Goal: Contribute content

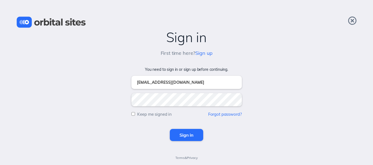
click at [133, 113] on input "Keep me signed in" at bounding box center [133, 114] width 4 height 4
checkbox input "true"
click at [182, 133] on input "Sign in" at bounding box center [186, 135] width 33 height 12
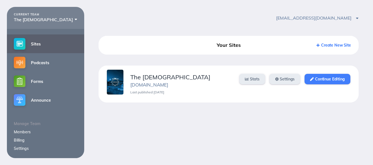
click at [319, 82] on link "Continue Editing" at bounding box center [326, 79] width 45 height 10
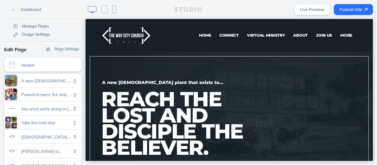
click at [255, 35] on span "Virtual Ministry" at bounding box center [266, 35] width 38 height 5
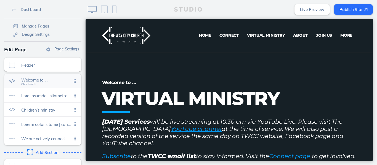
click at [32, 82] on span "Welcome to …" at bounding box center [46, 80] width 50 height 5
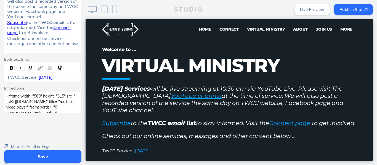
scroll to position [158, 0]
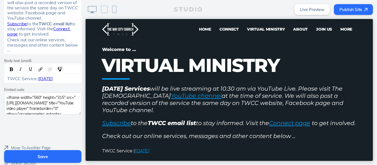
click at [77, 80] on div "TWCC Service | September 7, 2025" at bounding box center [42, 78] width 75 height 5
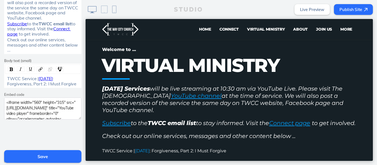
drag, startPoint x: 74, startPoint y: 78, endPoint x: 37, endPoint y: 78, distance: 37.2
click at [39, 78] on span "September 7, 2025" at bounding box center [46, 79] width 14 height 6
click at [49, 69] on img "rdw-link-control" at bounding box center [50, 69] width 4 height 4
drag, startPoint x: 74, startPoint y: 84, endPoint x: 2, endPoint y: 87, distance: 72.3
click at [4, 87] on div "TWCC Service | September 7, 2025: Forgiveness, Part 2: I Must Forgive" at bounding box center [42, 76] width 77 height 24
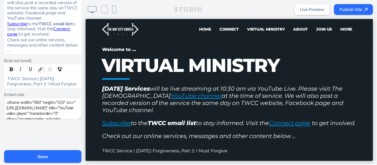
click at [38, 71] on img "rdw-link-control" at bounding box center [40, 69] width 4 height 4
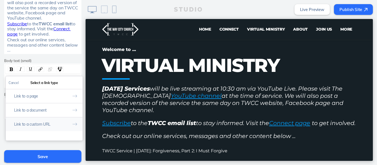
click at [40, 125] on button "Link to a custom URL" at bounding box center [44, 124] width 77 height 14
click at [50, 108] on input "rdw-link-control" at bounding box center [44, 105] width 71 height 9
paste input "https://youtube.com/live/pw3LOCyV2Go"
type input "https://youtube.com/live/pw3LOCyV2Go"
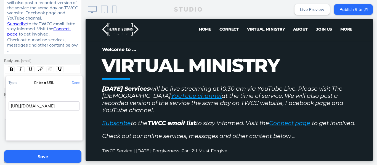
scroll to position [0, 7]
click at [74, 81] on button "Done" at bounding box center [76, 83] width 14 height 12
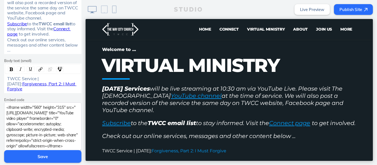
drag, startPoint x: 77, startPoint y: 117, endPoint x: 77, endPoint y: 145, distance: 27.6
click at [77, 145] on textarea "<iframe width="560" height="315" src="https://www.youtube.com/embed/pw3LOCyV2Go…" at bounding box center [42, 128] width 77 height 50
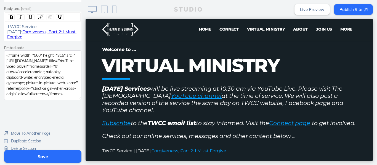
drag, startPoint x: 84, startPoint y: 111, endPoint x: 1, endPoint y: 118, distance: 83.6
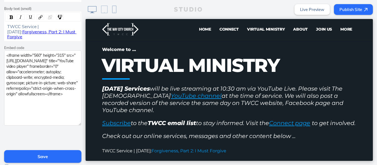
drag, startPoint x: 77, startPoint y: 94, endPoint x: 76, endPoint y: 119, distance: 25.7
click at [76, 119] on textarea "<iframe width="560" height="315" src="https://www.youtube.com/embed/pw3LOCyV2Go…" at bounding box center [42, 87] width 77 height 75
drag, startPoint x: 28, startPoint y: 103, endPoint x: 1, endPoint y: 40, distance: 69.2
paste textarea "TNpJYl3RT9rcuZum"
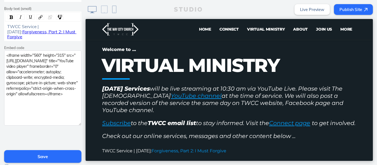
type textarea "<iframe width="560" height="315" src="https://www.youtube.com/embed/pw3LOCyV2Go…"
click at [40, 157] on button "Save" at bounding box center [42, 156] width 77 height 13
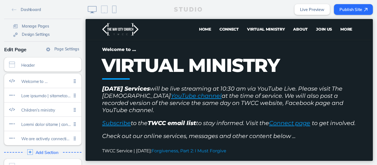
click at [347, 8] on button "Publish Site" at bounding box center [353, 9] width 39 height 11
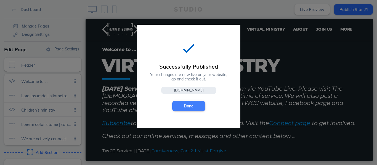
click at [184, 105] on button "Done" at bounding box center [188, 106] width 33 height 10
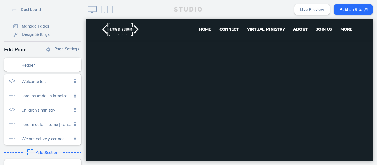
scroll to position [142, 0]
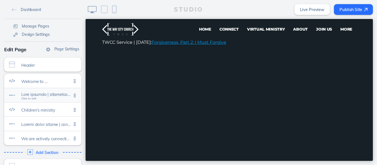
click at [42, 98] on span "Click to edit" at bounding box center [46, 95] width 50 height 5
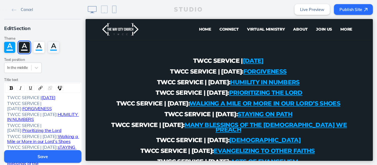
scroll to position [337, 0]
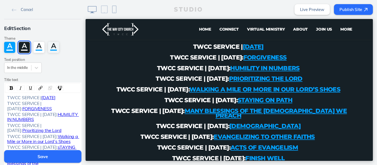
click at [29, 100] on div "TWCC SERVICE | SEPTEMBER 7, 2025" at bounding box center [42, 97] width 71 height 5
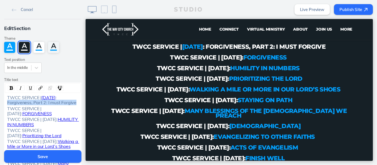
drag, startPoint x: 56, startPoint y: 108, endPoint x: 18, endPoint y: 104, distance: 38.2
click at [18, 104] on div "TWCC SERVICE | SEPTEMBER 7, 2025 : Forgiveness, Part 2: I must Forgive" at bounding box center [42, 100] width 71 height 10
click at [38, 89] on img "rdw-link-control" at bounding box center [40, 88] width 4 height 4
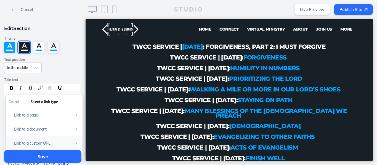
click at [41, 144] on button "Link to a custom URL" at bounding box center [44, 143] width 77 height 14
click at [59, 125] on input "rdw-link-control" at bounding box center [44, 125] width 71 height 9
paste input "https://www.youtube.com/live/pw3LOCyV2Go?si=-iFaOB_U2INKPaHD"
type input "https://www.youtube.com/live/pw3LOCyV2Go?si=-iFaOB_U2INKPaHD"
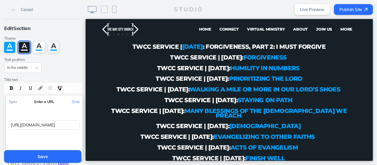
scroll to position [0, 63]
click at [73, 103] on button "Done" at bounding box center [76, 102] width 14 height 12
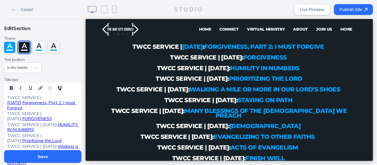
drag, startPoint x: 41, startPoint y: 98, endPoint x: 15, endPoint y: 102, distance: 25.6
click at [15, 102] on span "SEPTEMBER 7, 2025" at bounding box center [14, 103] width 14 height 6
click at [48, 87] on img "rdw-link-control" at bounding box center [50, 88] width 4 height 4
click at [25, 107] on div "TWCC SERVICE | SEPTEMBER 7, 2025: Forgiveness, Part 2: I must Forgive" at bounding box center [42, 102] width 71 height 15
click at [45, 157] on button "Save" at bounding box center [42, 156] width 77 height 13
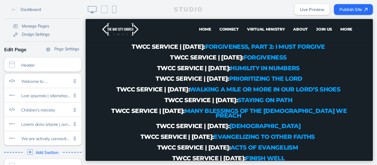
click at [339, 9] on button "Publish Site" at bounding box center [353, 9] width 39 height 11
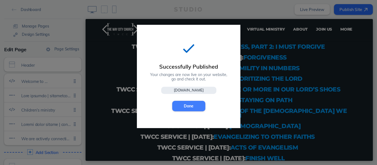
click at [184, 108] on button "Done" at bounding box center [188, 106] width 33 height 10
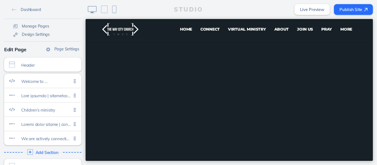
scroll to position [168, 0]
